Goal: Understand process/instructions: Learn how to perform a task or action

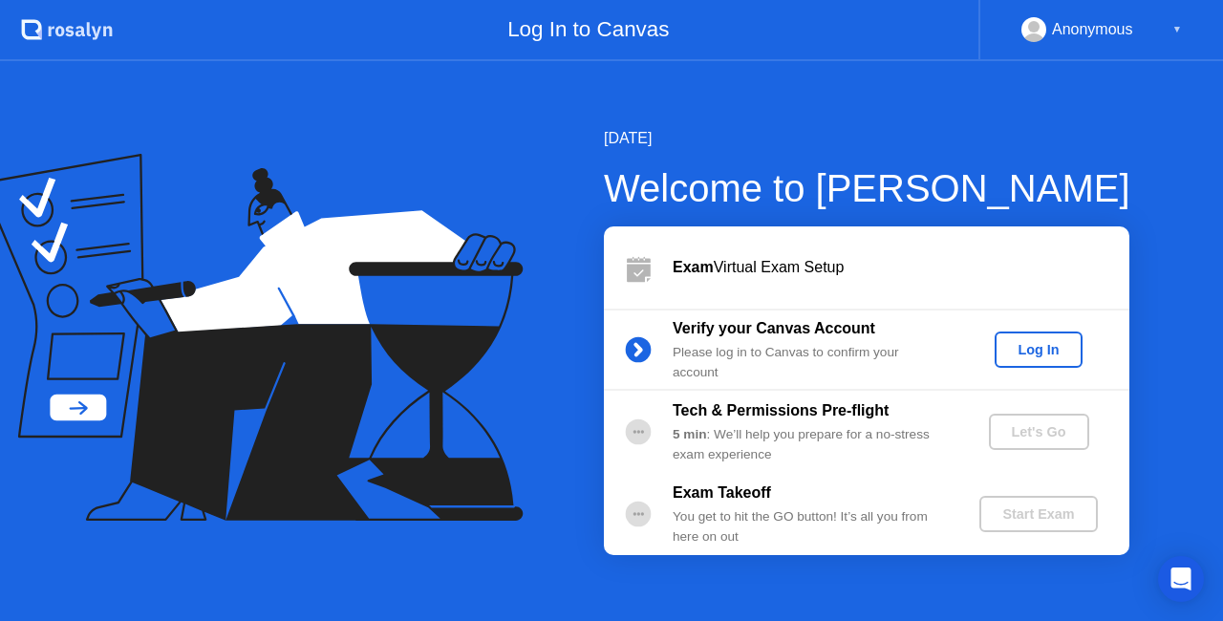
click at [1043, 354] on div "Log In" at bounding box center [1038, 349] width 72 height 15
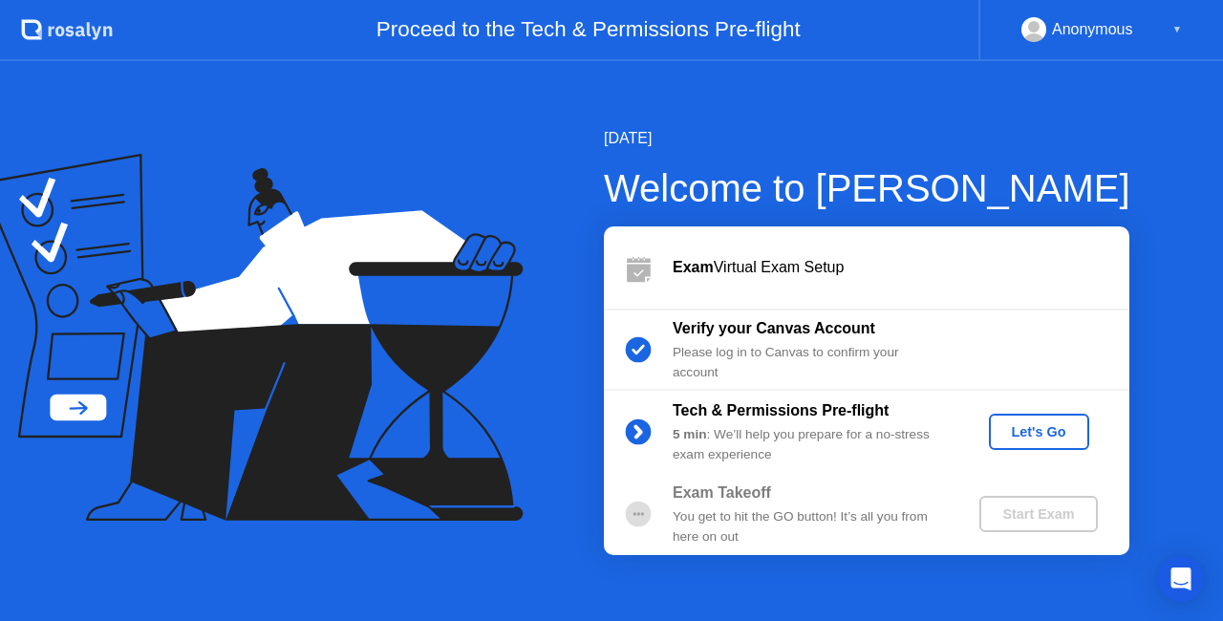
click at [1024, 432] on div "Let's Go" at bounding box center [1038, 431] width 85 height 15
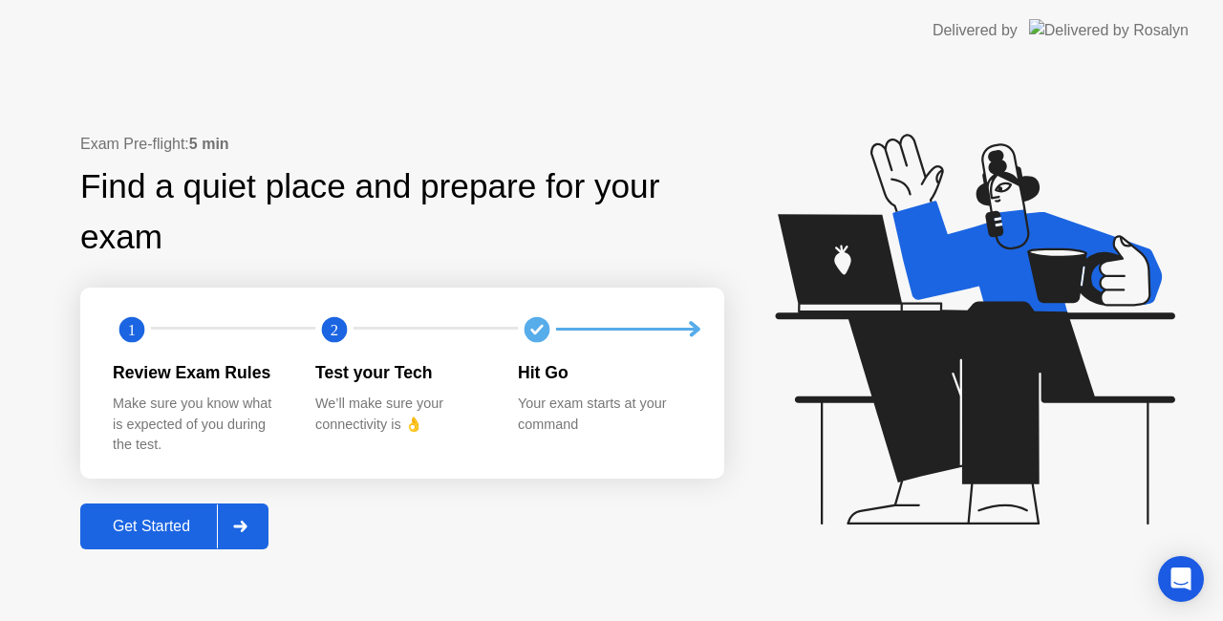
click at [247, 523] on icon at bounding box center [240, 526] width 14 height 11
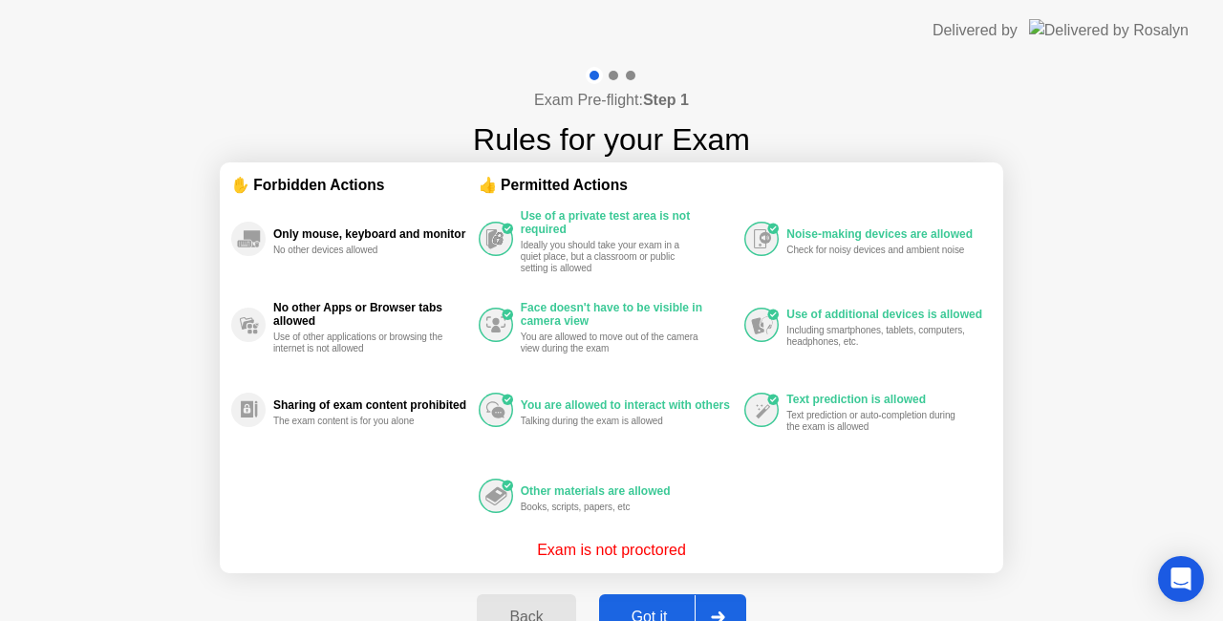
click at [1081, 436] on div "Exam Pre-flight: Step 1 Rules for your Exam ✋ Forbidden Actions Only mouse, key…" at bounding box center [611, 364] width 1223 height 606
click at [719, 615] on icon at bounding box center [718, 616] width 14 height 11
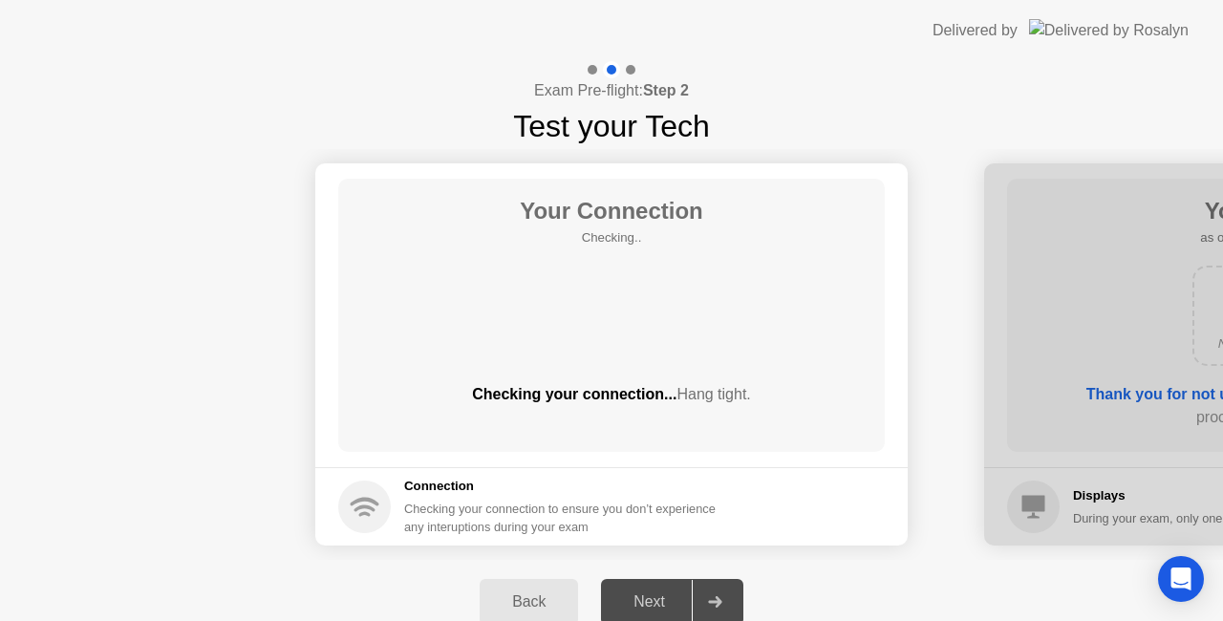
click at [719, 615] on div at bounding box center [715, 602] width 46 height 44
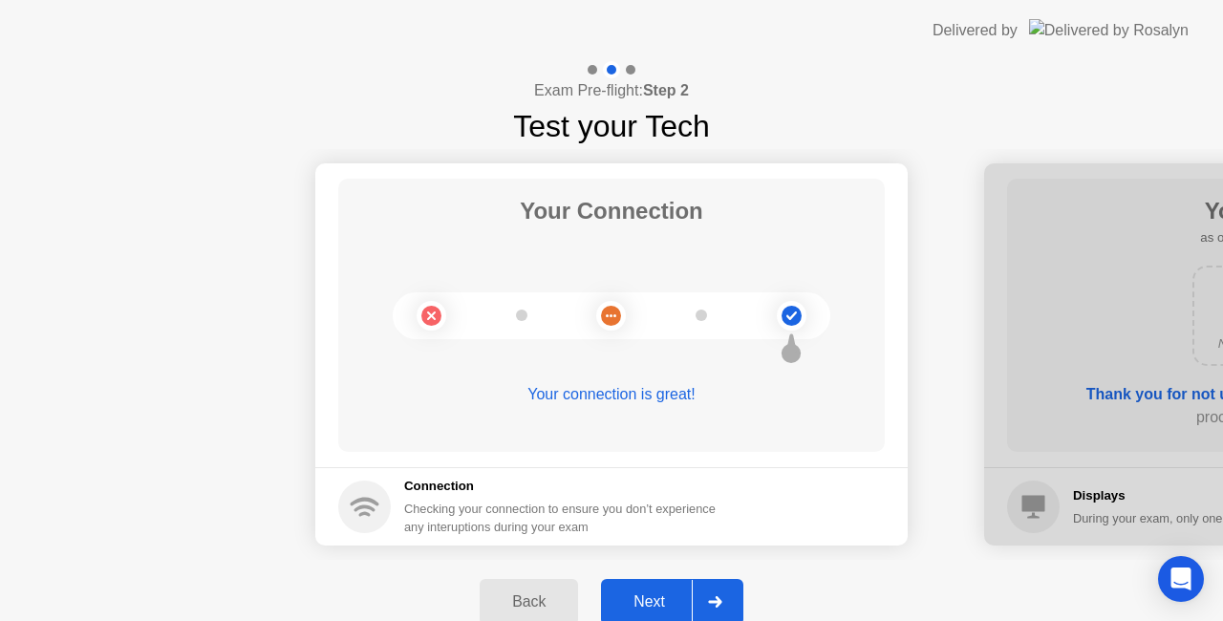
click at [661, 594] on div "Next" at bounding box center [649, 601] width 85 height 17
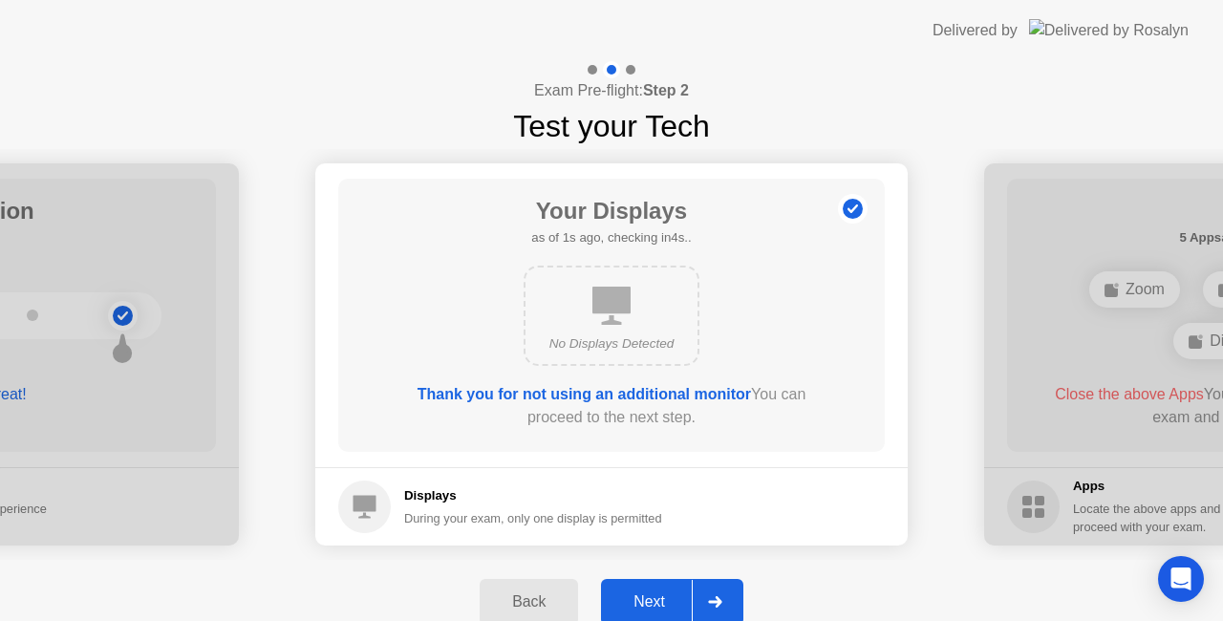
click at [661, 594] on div "Next" at bounding box center [649, 601] width 85 height 17
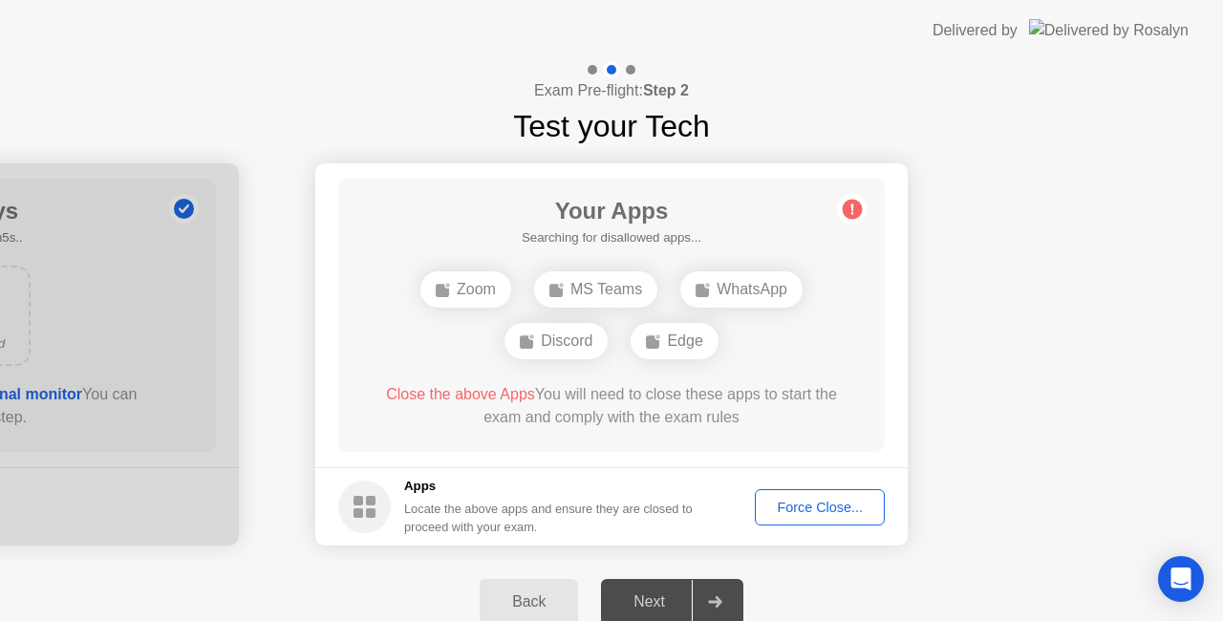
click at [661, 594] on div "Next" at bounding box center [649, 601] width 85 height 17
click at [823, 507] on div "Force Close..." at bounding box center [819, 507] width 117 height 15
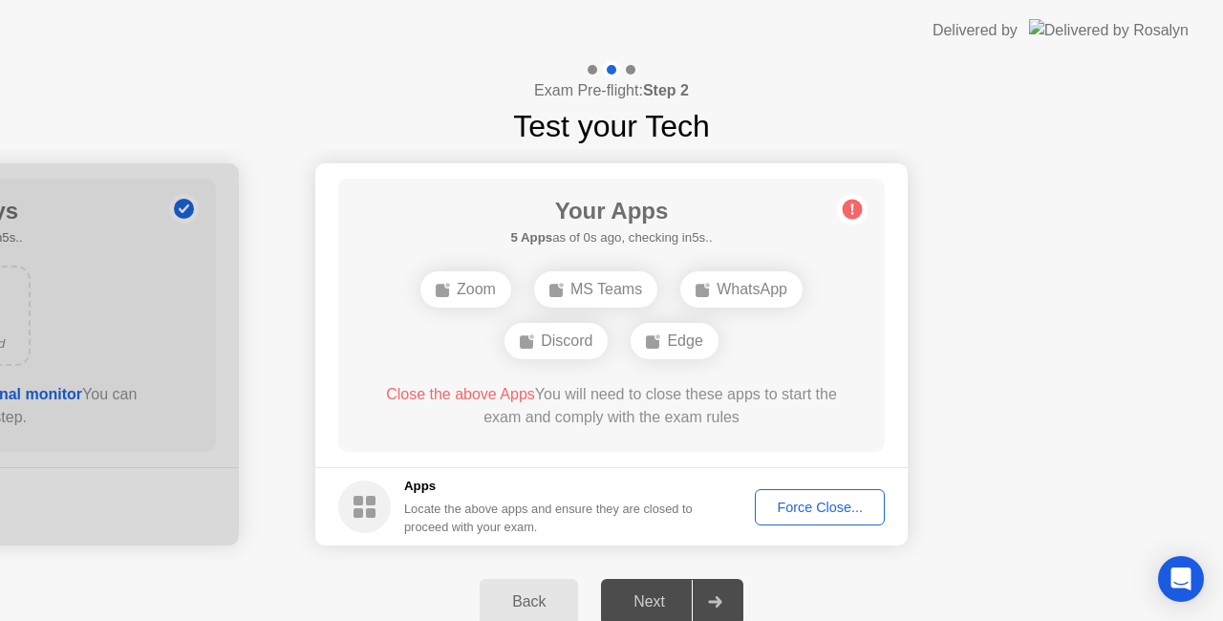
click at [1102, 30] on img at bounding box center [1109, 30] width 160 height 22
click at [1192, 570] on div "Open Intercom Messenger" at bounding box center [1181, 579] width 51 height 51
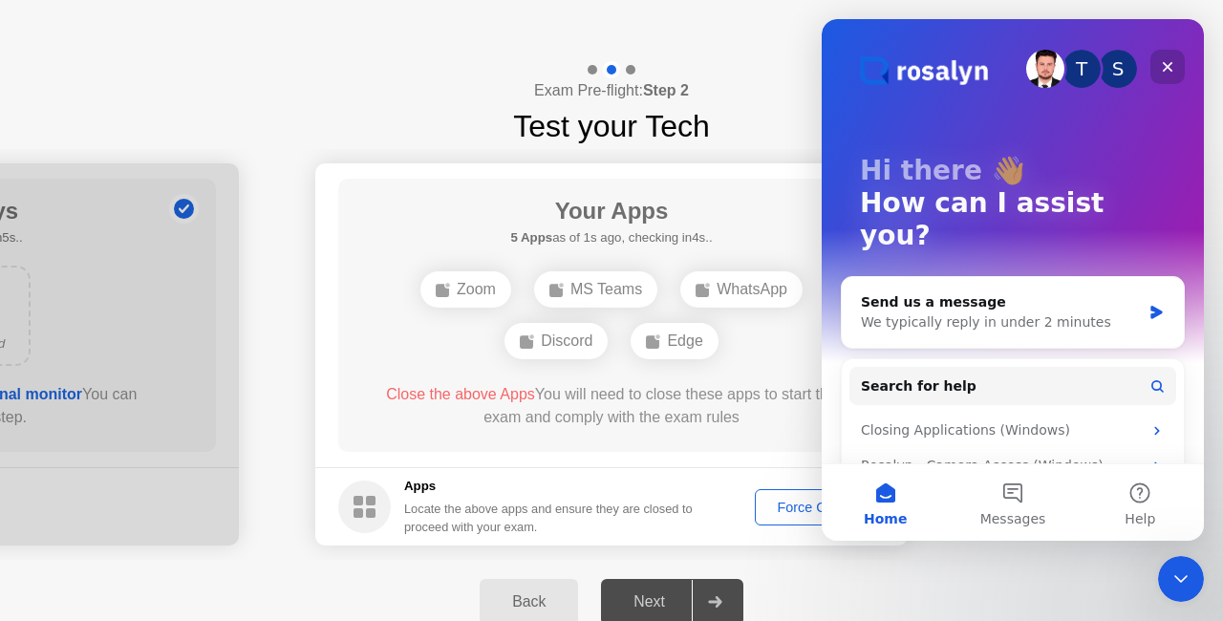
click at [1162, 68] on icon "Close" at bounding box center [1167, 66] width 15 height 15
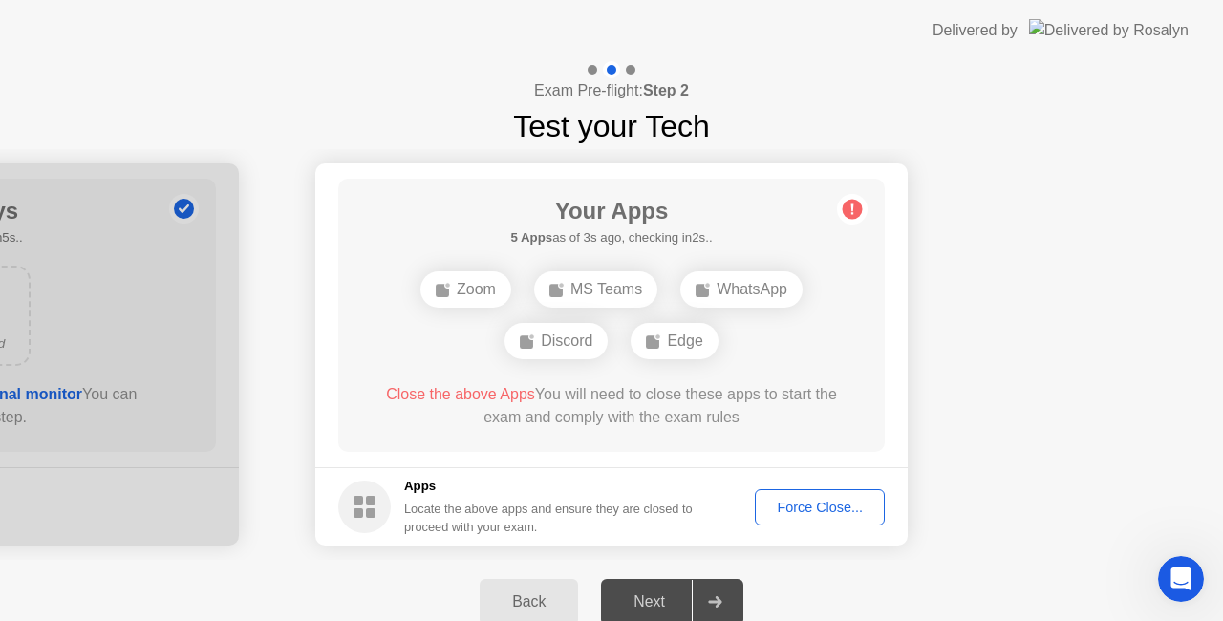
click at [552, 603] on div "Back" at bounding box center [528, 601] width 87 height 17
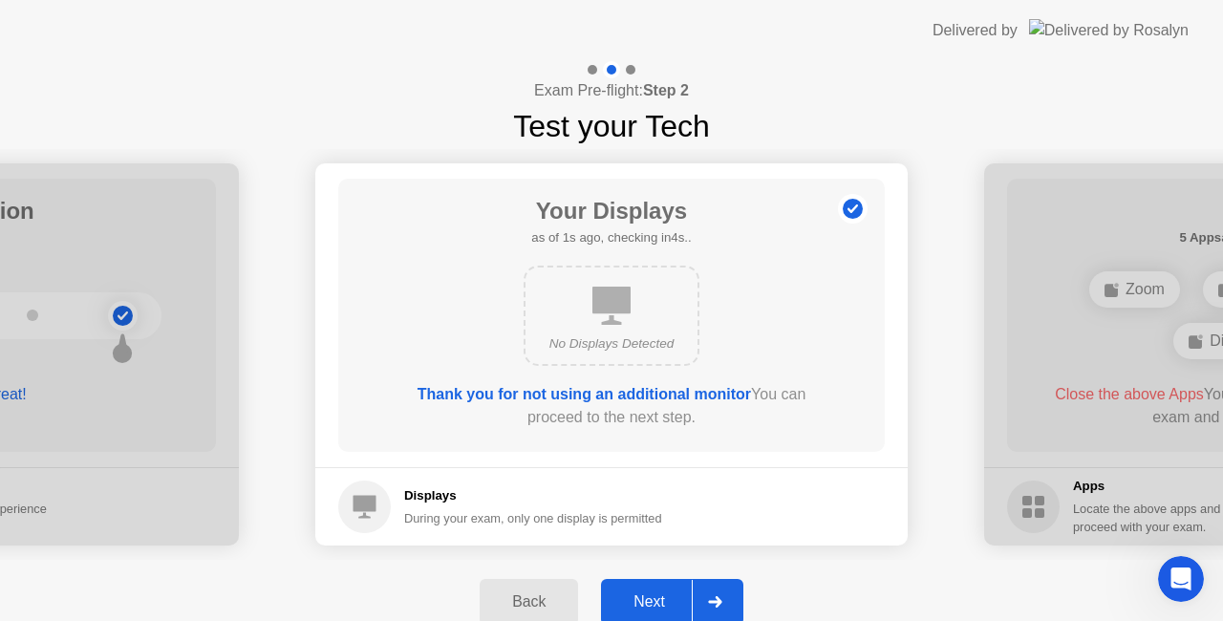
click at [552, 603] on div "Back" at bounding box center [528, 601] width 87 height 17
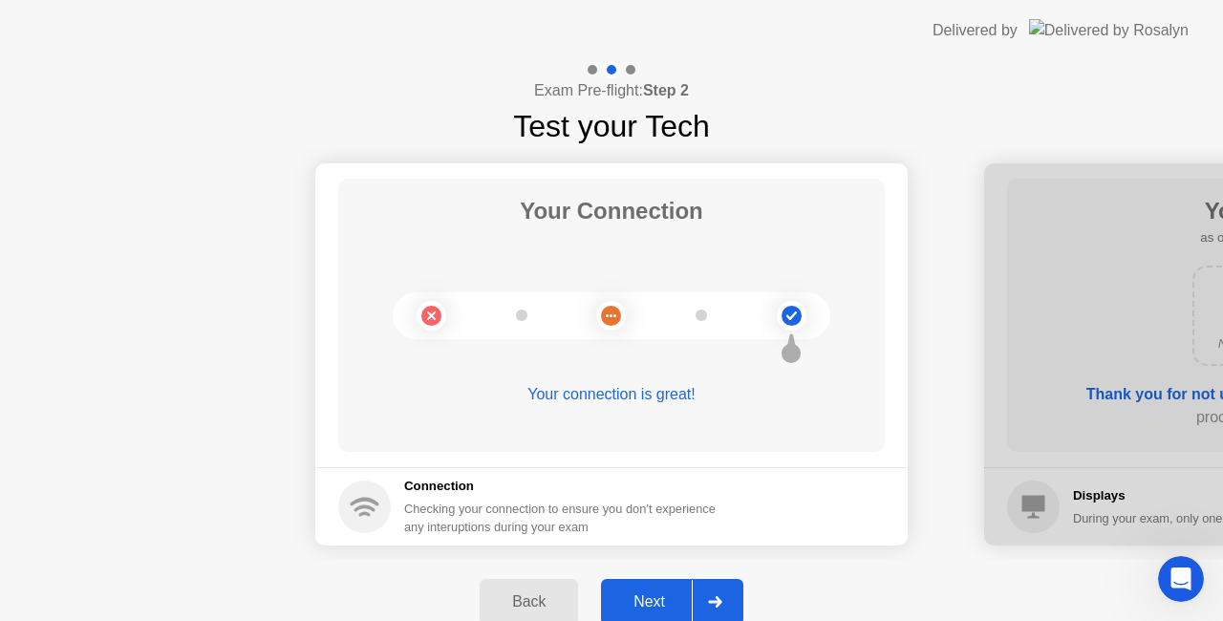
click at [552, 603] on div "Back" at bounding box center [528, 601] width 87 height 17
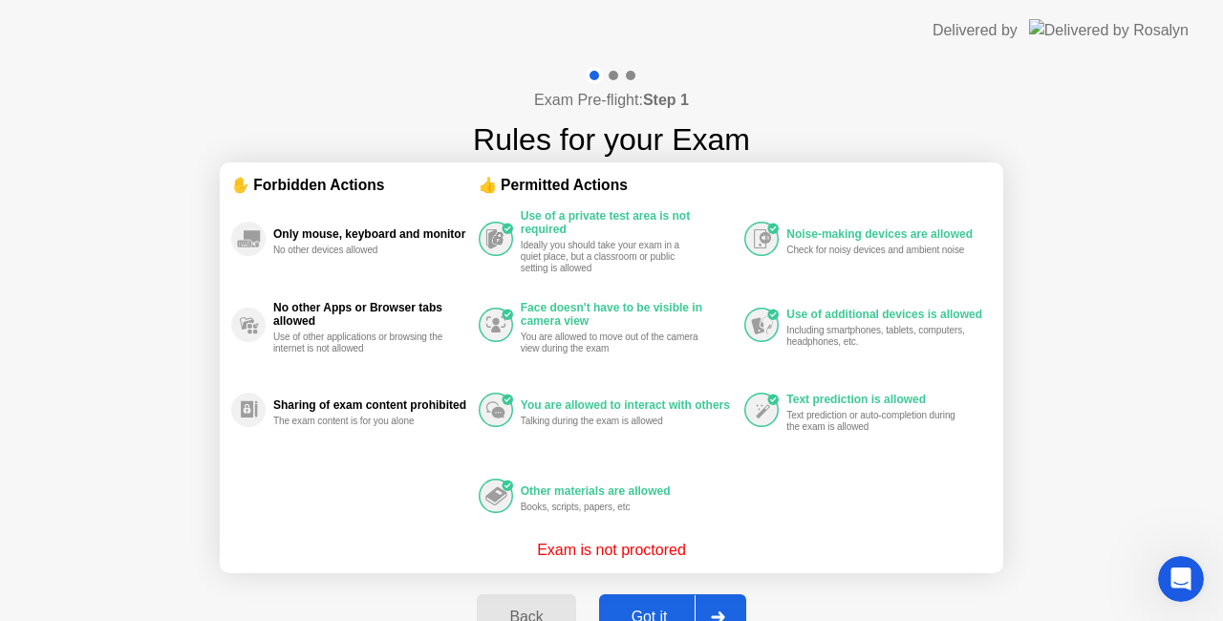
click at [504, 610] on div "Back" at bounding box center [525, 617] width 87 height 17
